Goal: Information Seeking & Learning: Learn about a topic

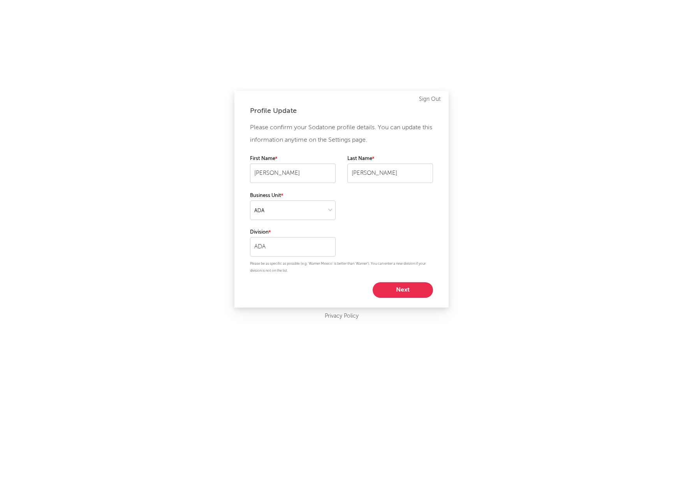
click at [399, 286] on button "Next" at bounding box center [403, 290] width 60 height 16
select select "marketing"
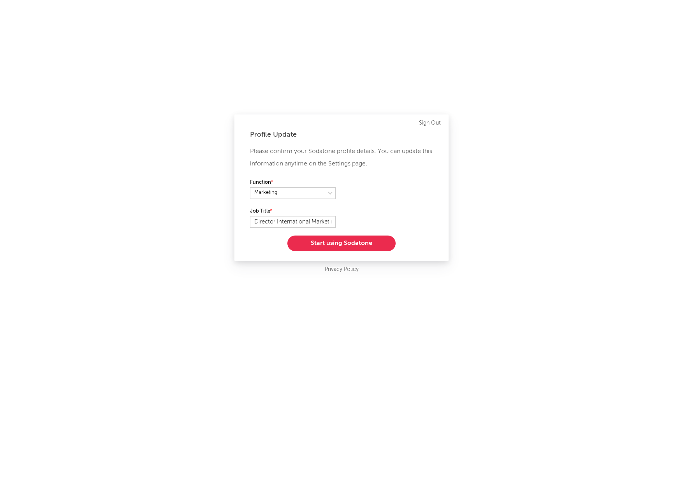
click at [340, 243] on button "Start using Sodatone" at bounding box center [342, 244] width 108 height 16
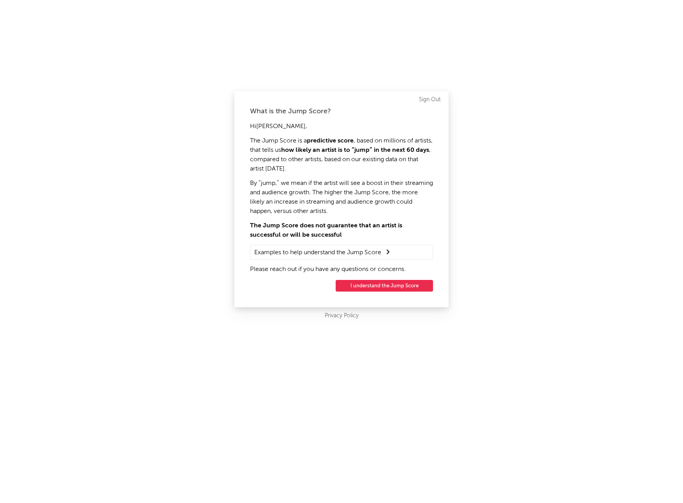
click at [399, 287] on button "I understand the Jump Score" at bounding box center [384, 286] width 97 height 12
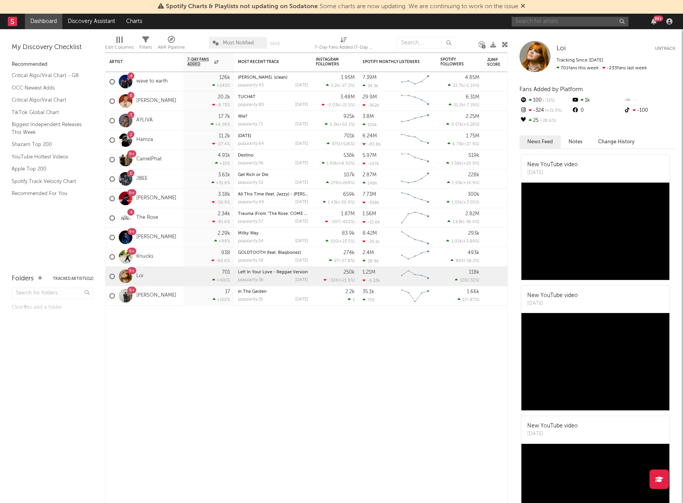
click at [529, 21] on input "text" at bounding box center [570, 22] width 117 height 10
type input "[PERSON_NAME]"
click at [561, 36] on div "[PERSON_NAME]" at bounding box center [582, 36] width 86 height 9
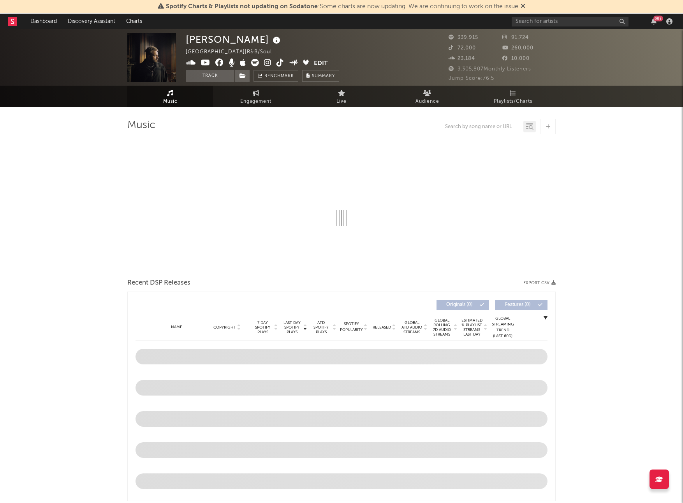
select select "6m"
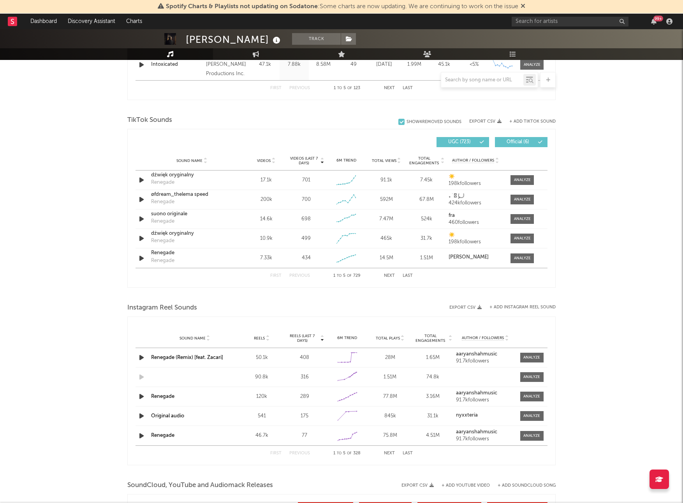
scroll to position [483, 0]
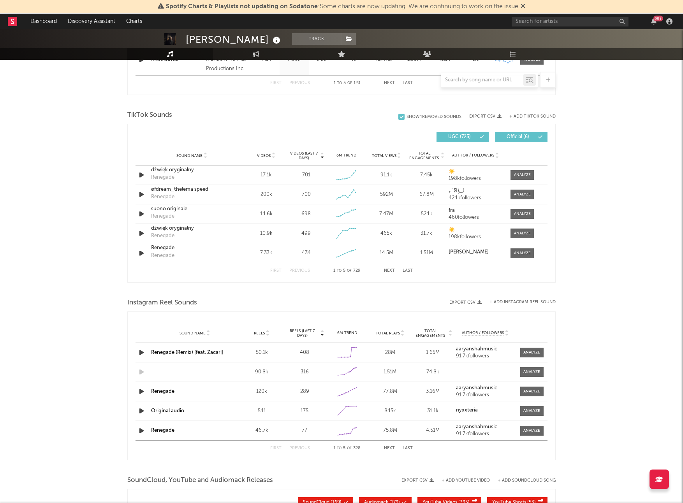
click at [390, 447] on button "Next" at bounding box center [389, 448] width 11 height 4
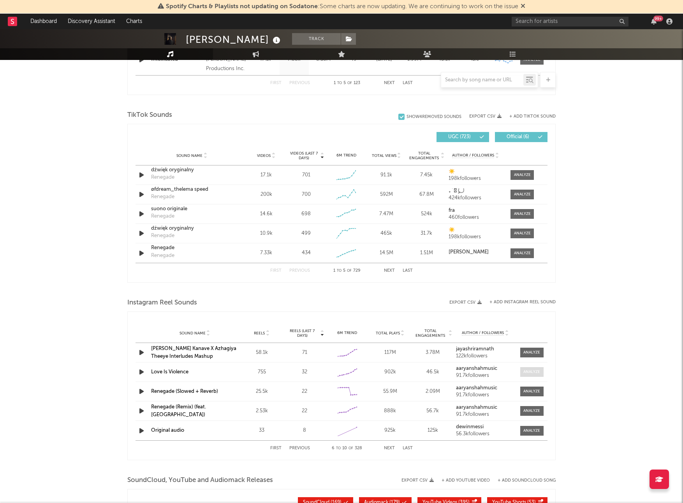
click at [534, 371] on div at bounding box center [532, 372] width 17 height 6
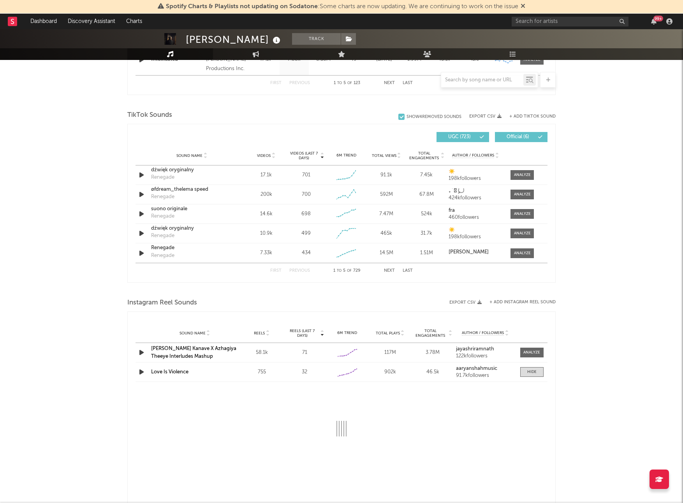
select select "6m"
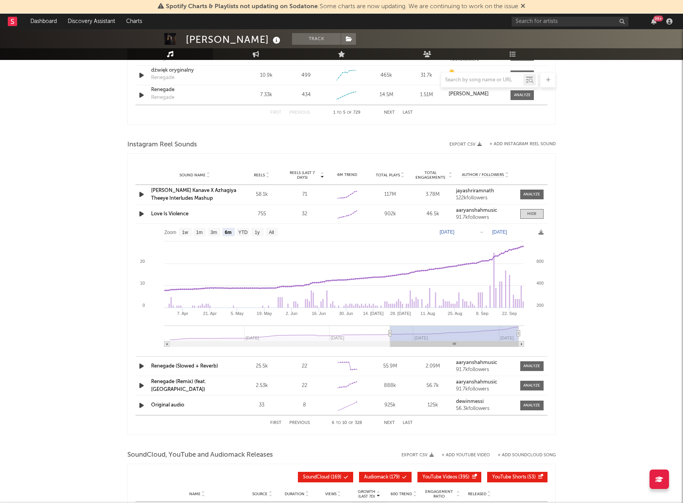
scroll to position [648, 0]
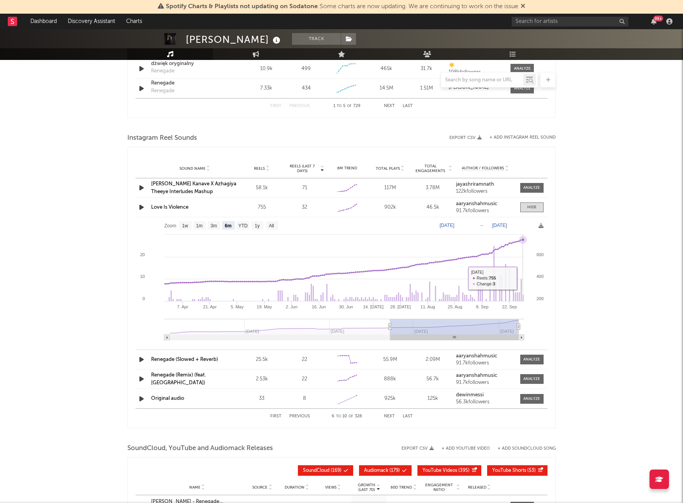
click at [524, 278] on rect at bounding box center [342, 281] width 412 height 129
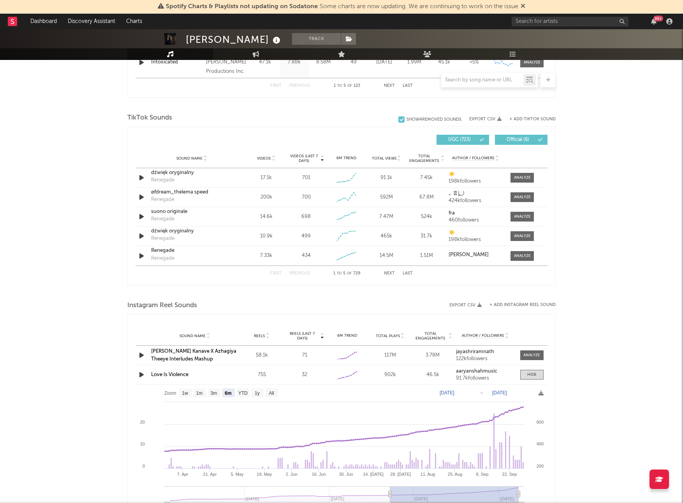
scroll to position [466, 0]
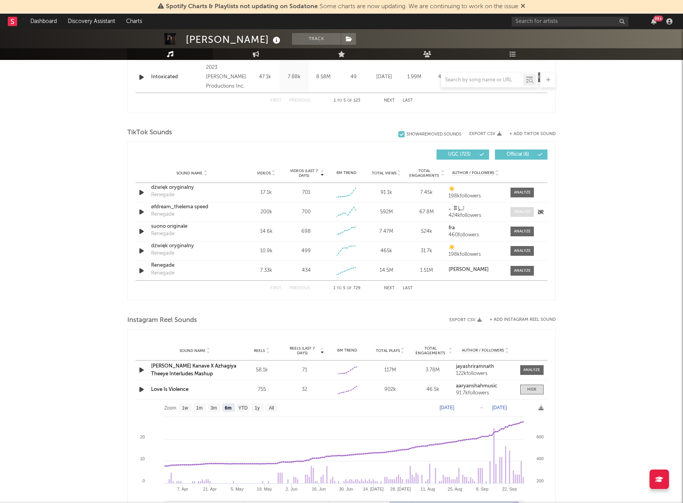
click at [524, 212] on div at bounding box center [522, 212] width 17 height 6
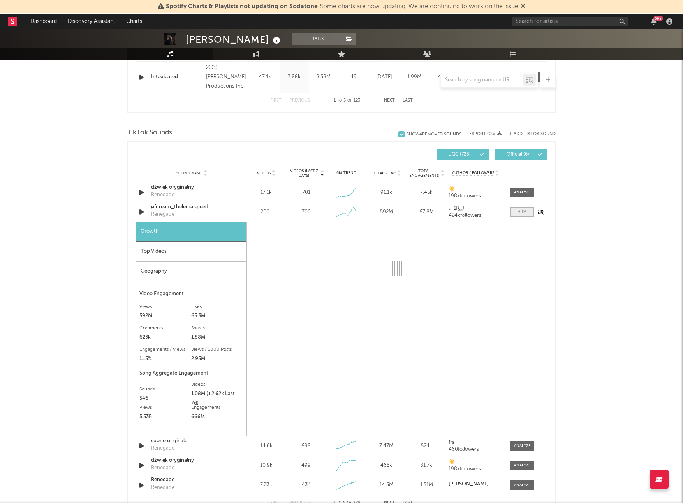
click at [522, 213] on div at bounding box center [522, 212] width 9 height 6
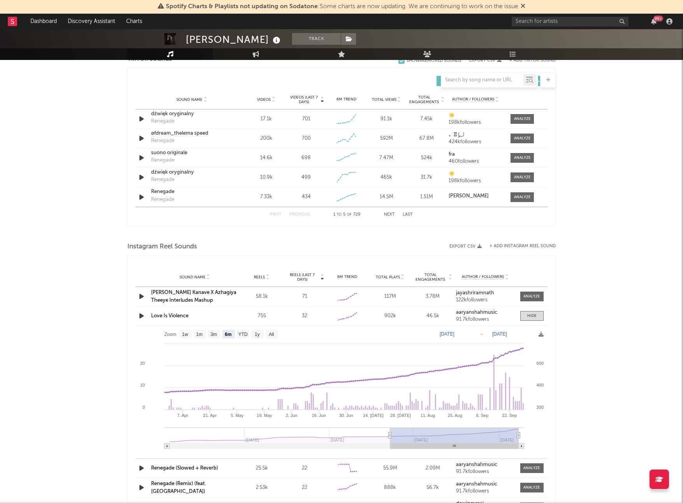
scroll to position [544, 0]
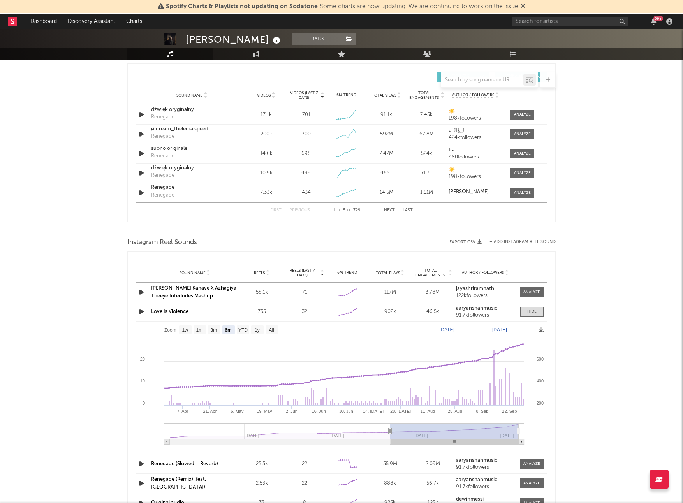
click at [159, 312] on link "Love Is Violence" at bounding box center [169, 311] width 37 height 5
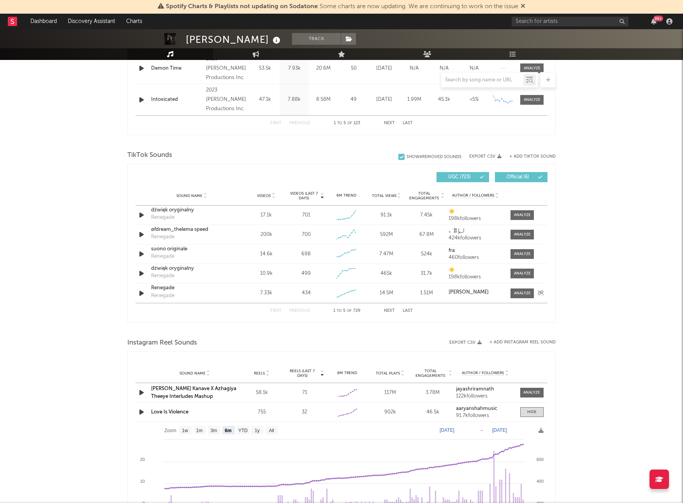
scroll to position [437, 0]
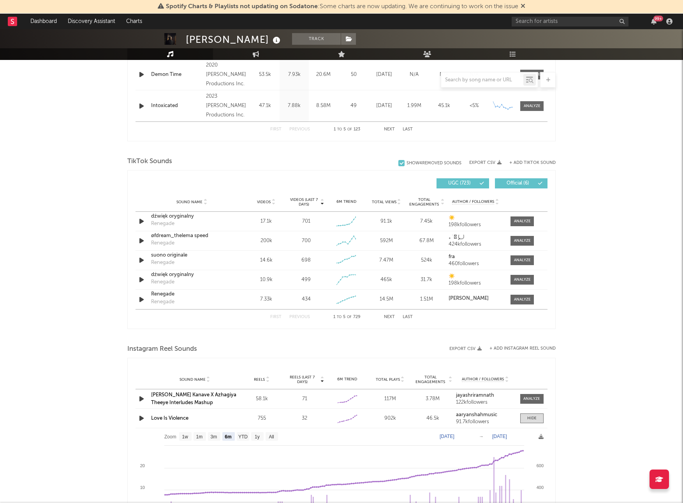
click at [390, 318] on button "Next" at bounding box center [389, 317] width 11 height 4
click at [511, 223] on span at bounding box center [522, 222] width 23 height 10
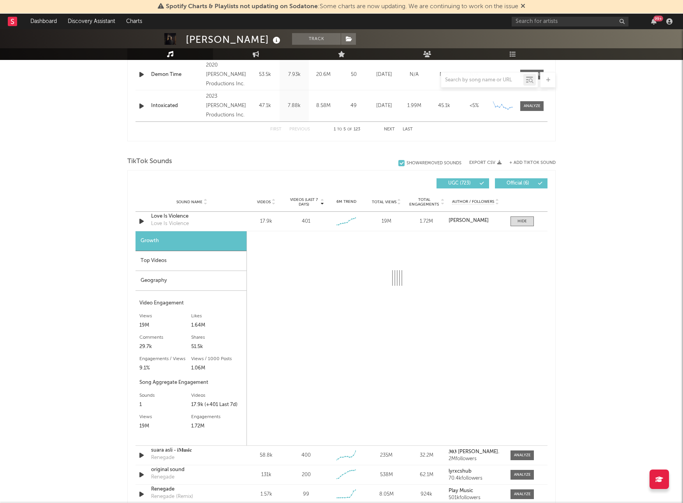
select select "6m"
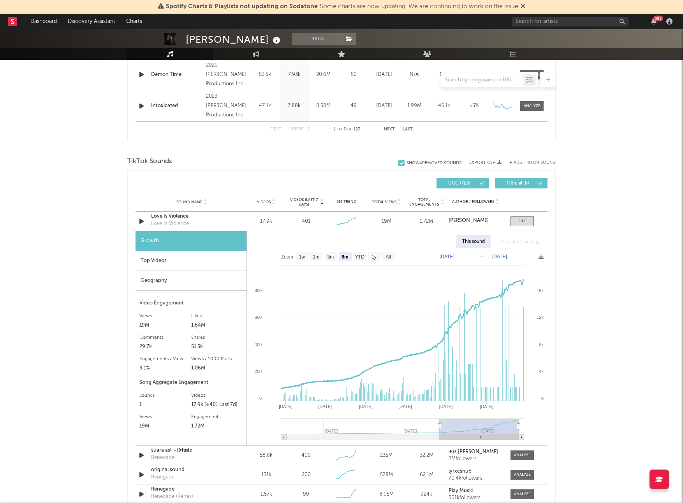
click at [527, 387] on rect at bounding box center [397, 347] width 301 height 197
click at [176, 258] on div "Top Videos" at bounding box center [191, 261] width 111 height 20
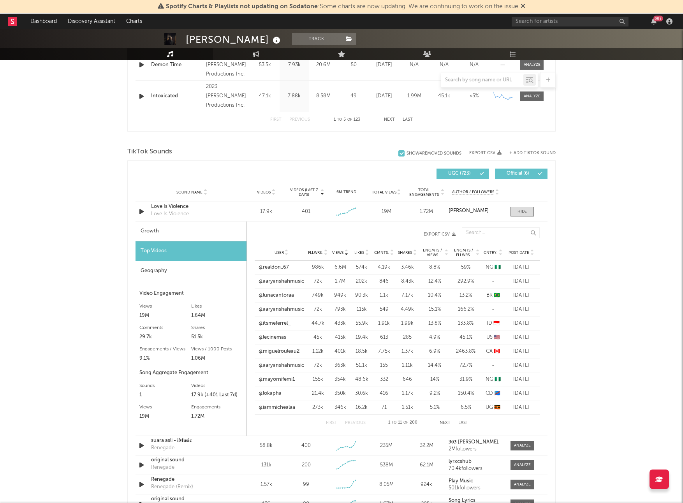
scroll to position [448, 0]
